Goal: Transaction & Acquisition: Book appointment/travel/reservation

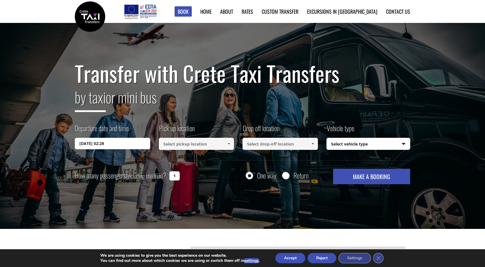
click at [173, 148] on input at bounding box center [196, 144] width 75 height 12
click at [230, 143] on span at bounding box center [228, 144] width 5 height 5
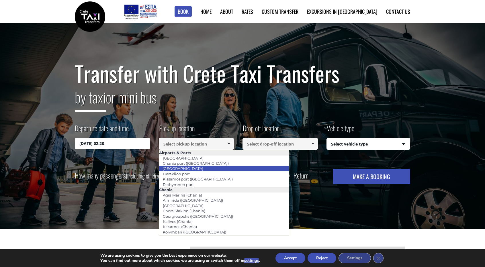
drag, startPoint x: 195, startPoint y: 176, endPoint x: 196, endPoint y: 170, distance: 5.2
click at [196, 170] on ul "Airports & [GEOGRAPHIC_DATA] [GEOGRAPHIC_DATA] ([GEOGRAPHIC_DATA]) [GEOGRAPHIC_…" at bounding box center [224, 193] width 130 height 86
click at [196, 170] on link "[GEOGRAPHIC_DATA]" at bounding box center [183, 168] width 48 height 8
type input "[GEOGRAPHIC_DATA]"
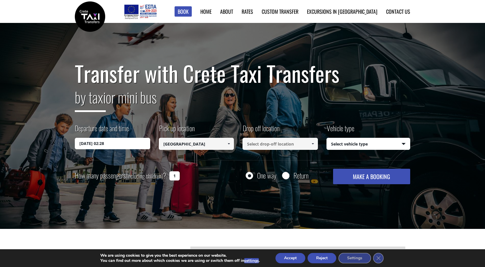
click at [258, 143] on input at bounding box center [279, 144] width 75 height 12
type input "[PERSON_NAME] hotel"
click at [342, 146] on select "Select vehicle type Taxi (4 passengers) Mercedes E Class Mini Van (7 passengers…" at bounding box center [368, 144] width 83 height 12
select select "540"
click at [327, 138] on select "Select vehicle type Taxi (4 passengers) Mercedes E Class Mini Van (7 passengers…" at bounding box center [368, 144] width 83 height 12
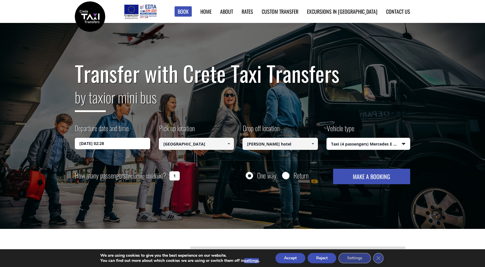
click at [358, 180] on button "MAKE A BOOKING" at bounding box center [371, 176] width 77 height 15
drag, startPoint x: 178, startPoint y: 176, endPoint x: 167, endPoint y: 177, distance: 10.9
click at [167, 177] on div "How many passengers (including children) ? 1" at bounding box center [134, 176] width 118 height 14
type input "2"
click at [306, 142] on input "[PERSON_NAME] hotel" at bounding box center [279, 144] width 75 height 12
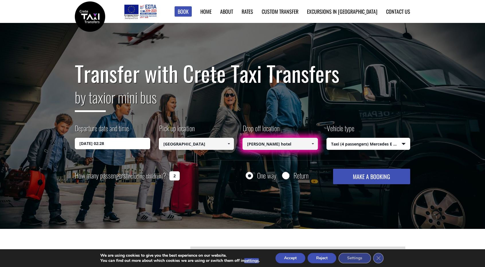
click at [313, 143] on span at bounding box center [312, 144] width 5 height 5
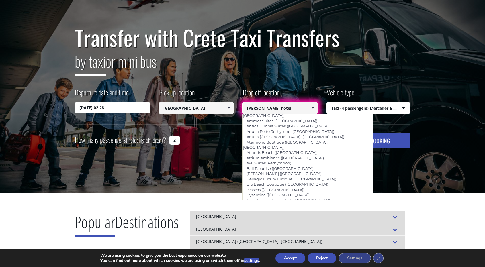
scroll to position [995, 0]
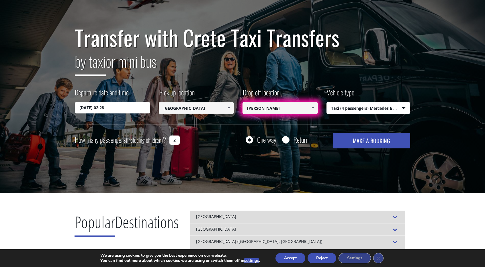
type input "[PERSON_NAME]"
click at [333, 133] on button "MAKE A BOOKING" at bounding box center [371, 140] width 77 height 15
click at [307, 106] on input "[PERSON_NAME]" at bounding box center [279, 108] width 75 height 12
click at [315, 107] on link at bounding box center [312, 108] width 9 height 12
click at [299, 109] on input "[PERSON_NAME]" at bounding box center [279, 108] width 75 height 12
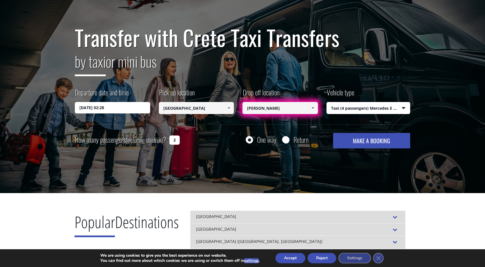
click at [311, 109] on span at bounding box center [312, 108] width 5 height 5
